Goal: Task Accomplishment & Management: Manage account settings

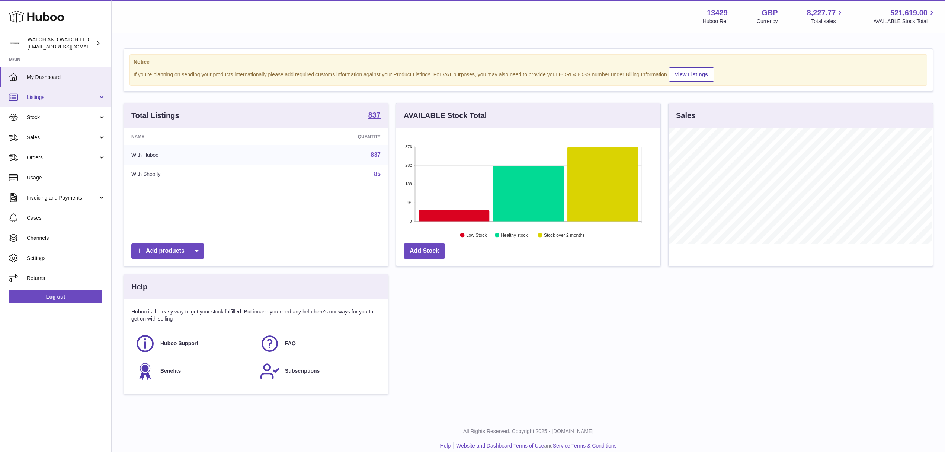
scroll to position [116, 264]
click at [87, 122] on link "Stock" at bounding box center [55, 117] width 111 height 20
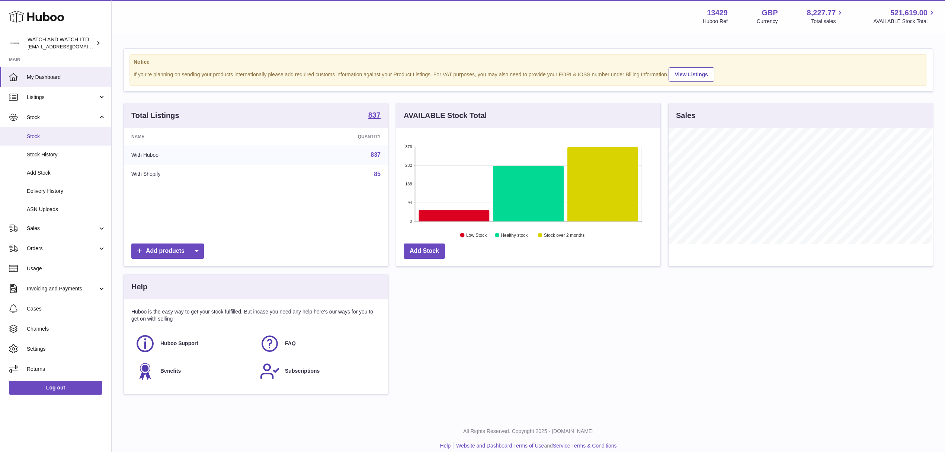
click at [71, 144] on link "Stock" at bounding box center [55, 136] width 111 height 18
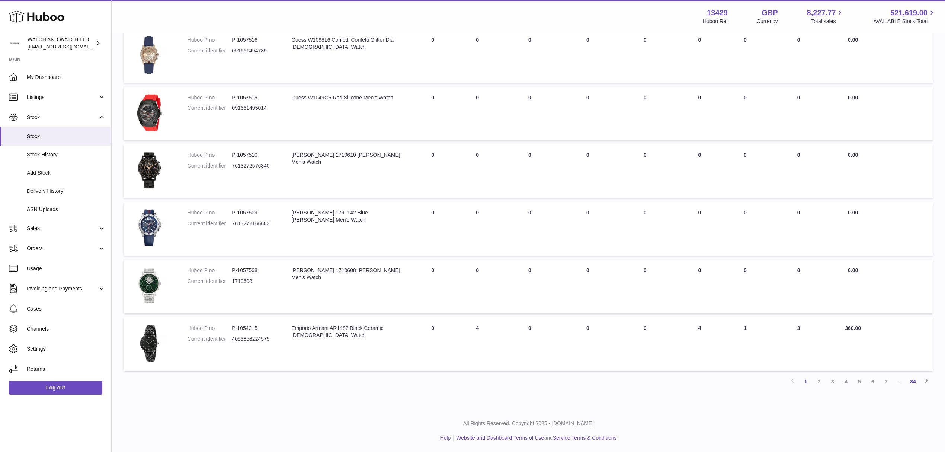
click at [915, 384] on link "84" at bounding box center [912, 381] width 13 height 13
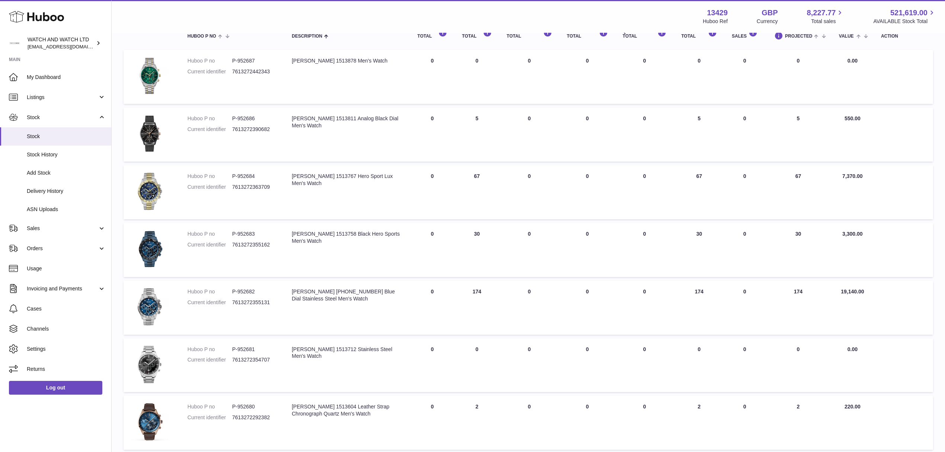
scroll to position [176, 0]
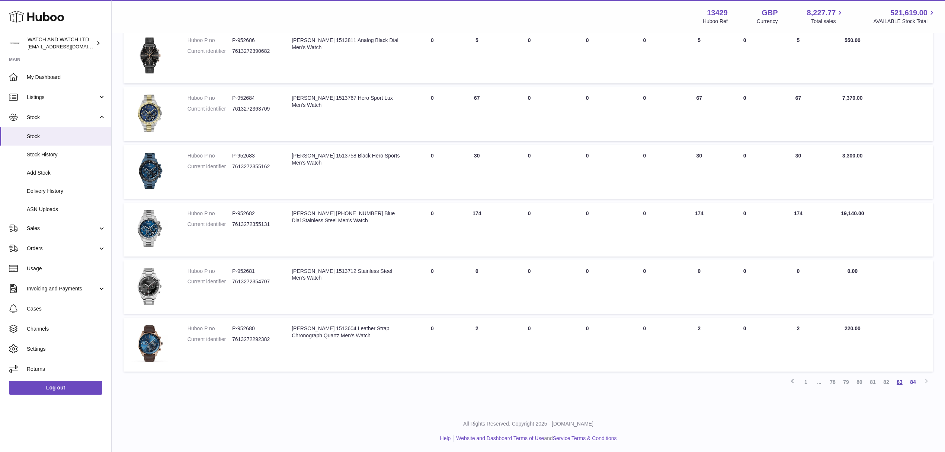
click at [896, 384] on link "83" at bounding box center [899, 381] width 13 height 13
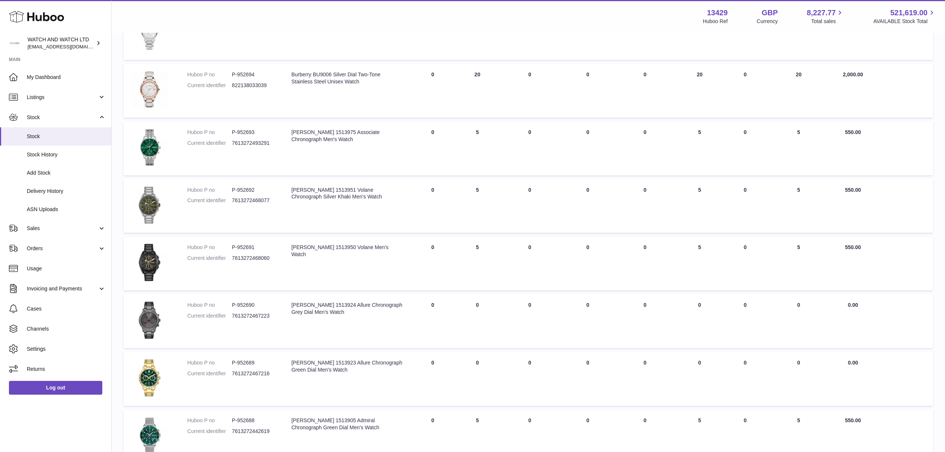
scroll to position [350, 0]
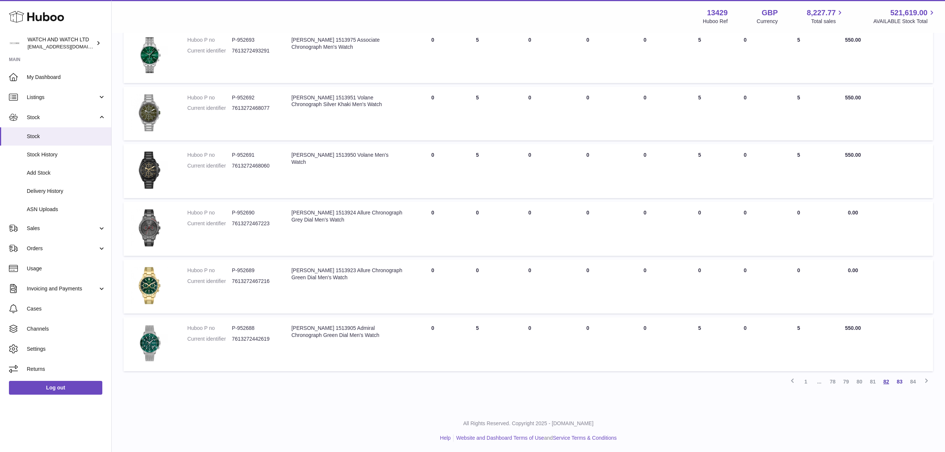
click at [884, 382] on link "82" at bounding box center [885, 381] width 13 height 13
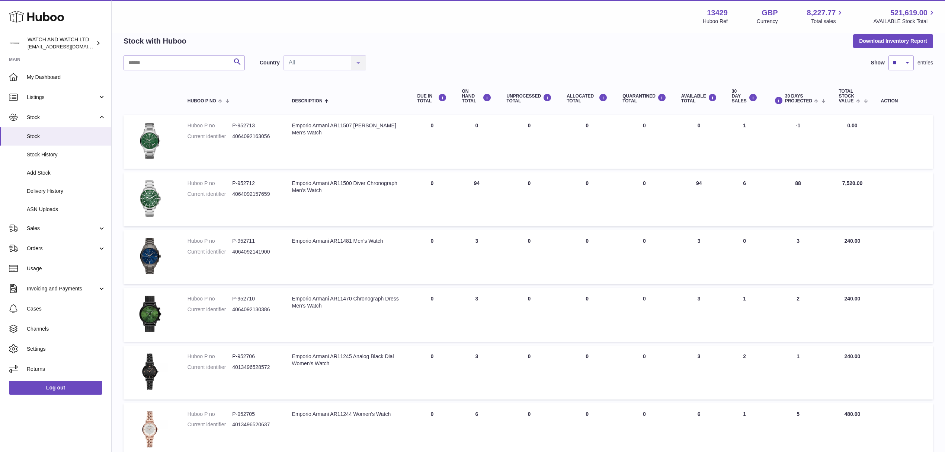
scroll to position [331, 0]
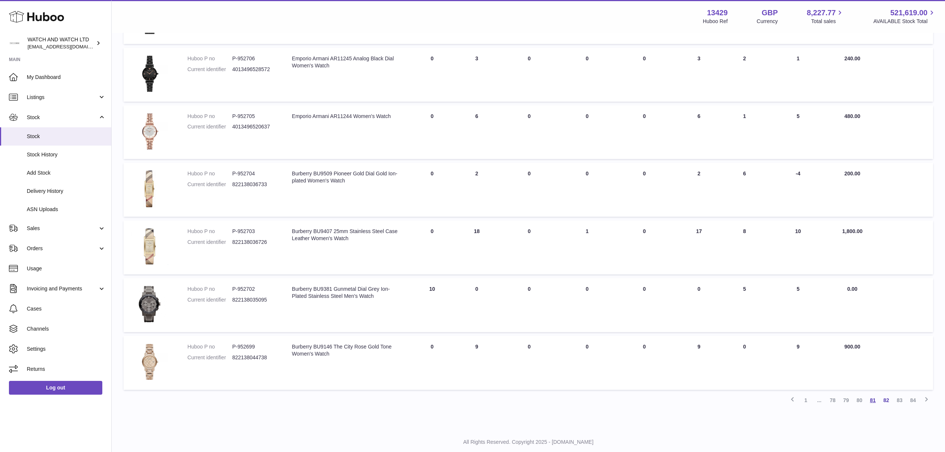
click at [873, 397] on link "81" at bounding box center [872, 399] width 13 height 13
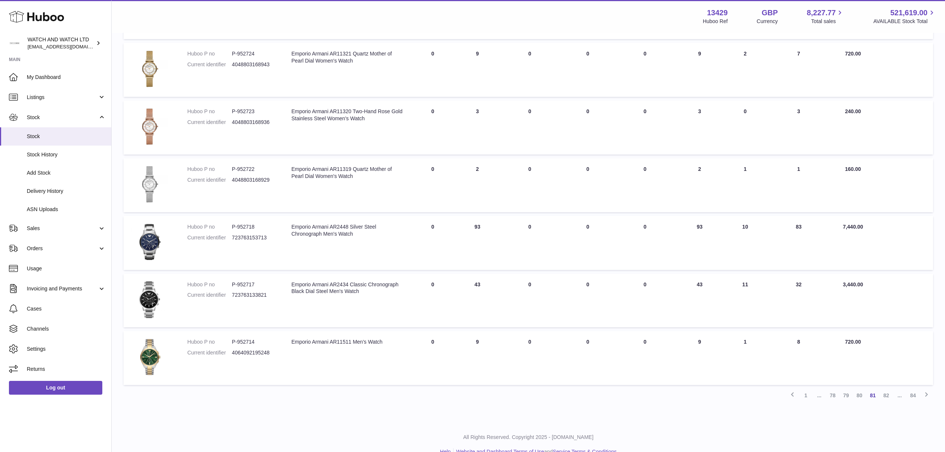
scroll to position [374, 0]
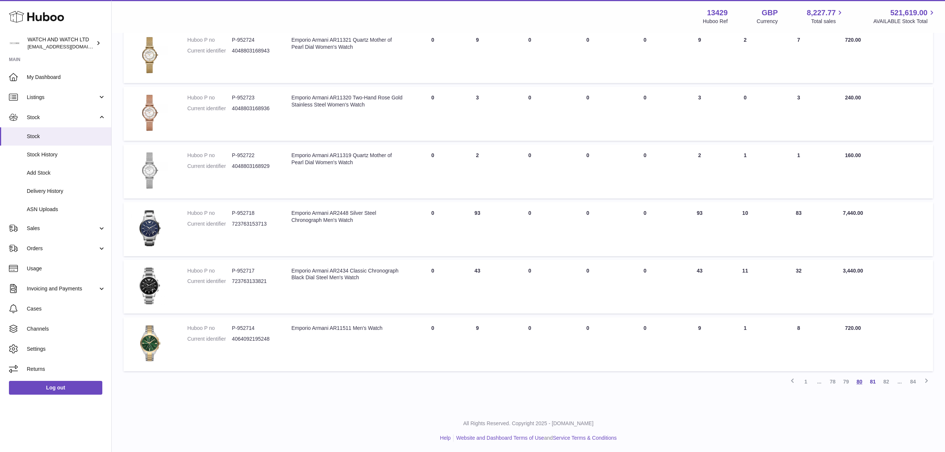
click at [861, 384] on link "80" at bounding box center [859, 381] width 13 height 13
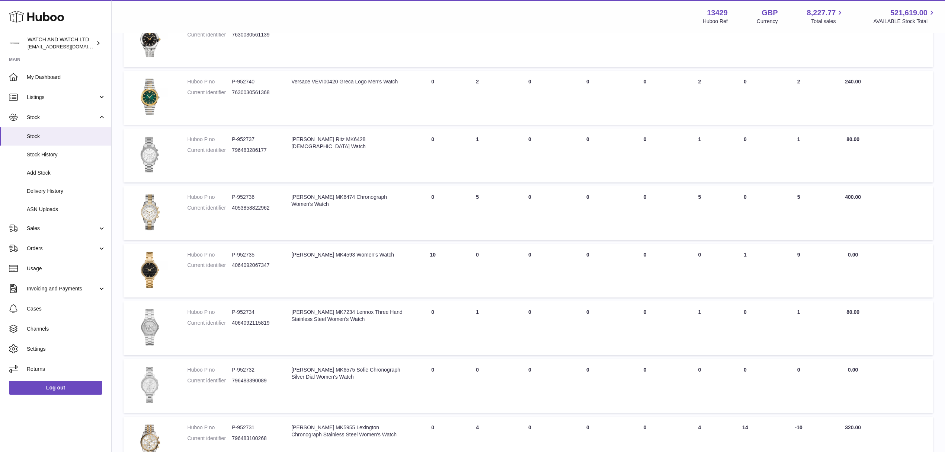
scroll to position [350, 0]
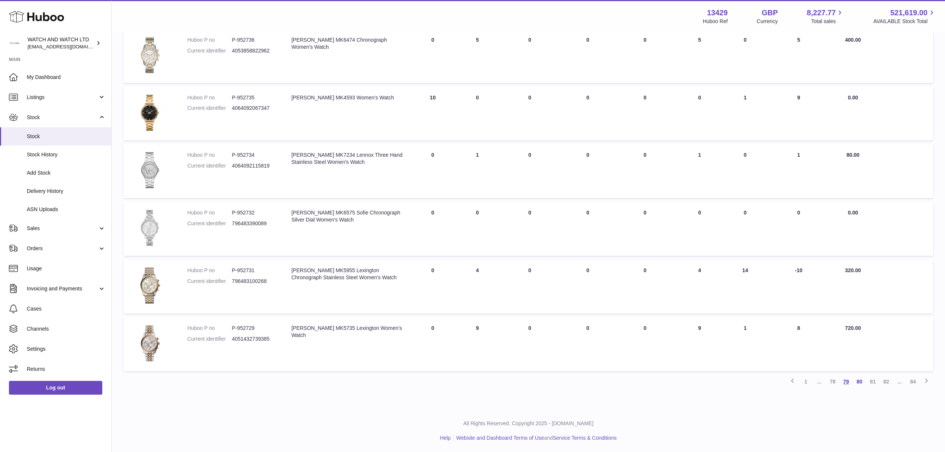
click at [841, 381] on link "79" at bounding box center [845, 381] width 13 height 13
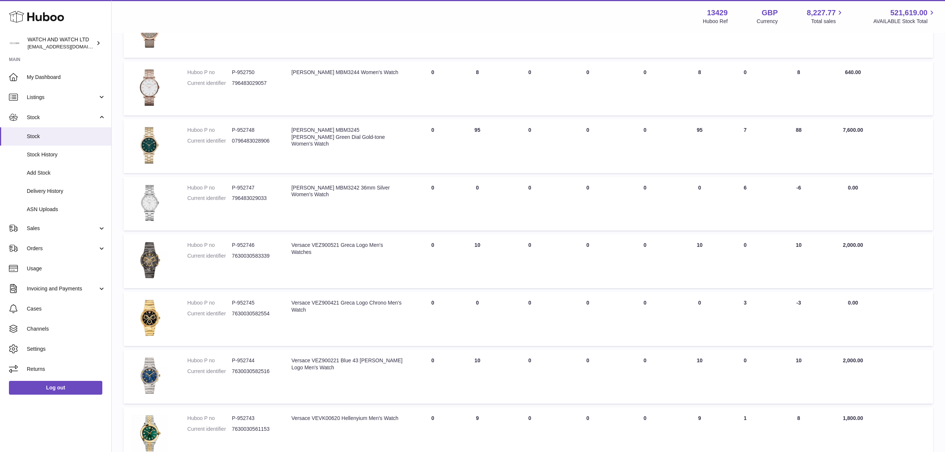
scroll to position [350, 0]
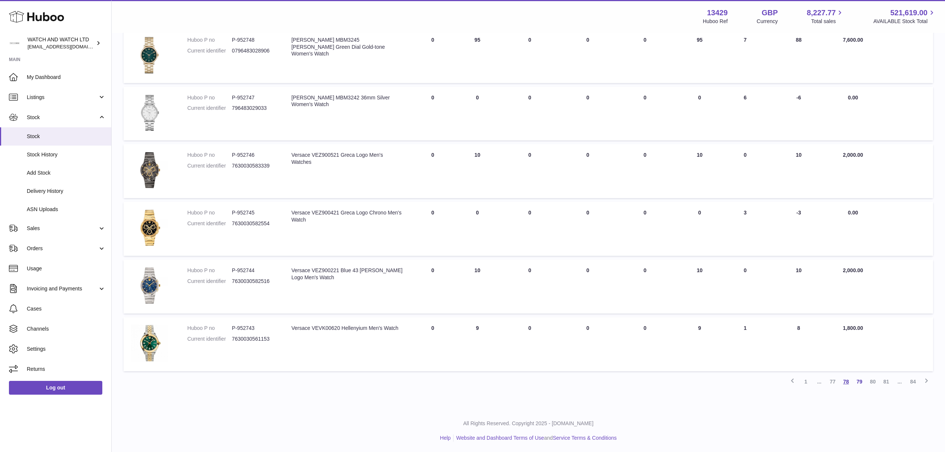
click at [844, 384] on link "78" at bounding box center [845, 381] width 13 height 13
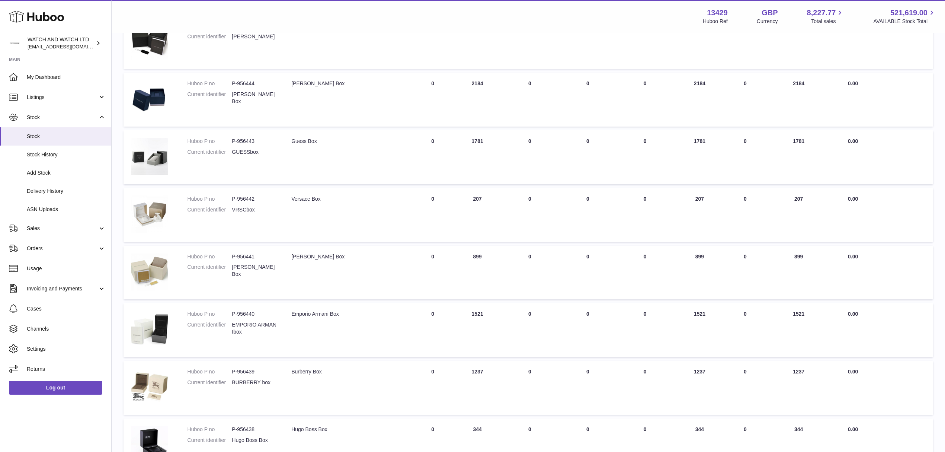
scroll to position [182, 0]
